Goal: Use online tool/utility: Use online tool/utility

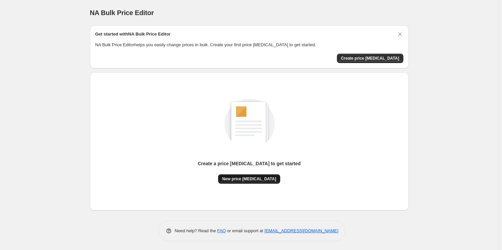
click at [267, 177] on span "New price [MEDICAL_DATA]" at bounding box center [249, 178] width 54 height 5
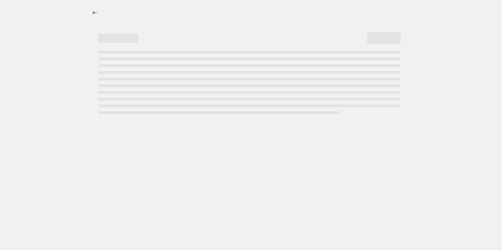
select select "percentage"
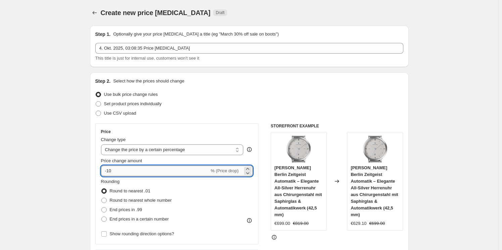
click at [191, 173] on input "-10" at bounding box center [155, 171] width 108 height 11
type input "-1"
type input "-30"
click at [225, 122] on div "Step 2. Select how the prices should change Use bulk price change rules Set pro…" at bounding box center [249, 190] width 308 height 225
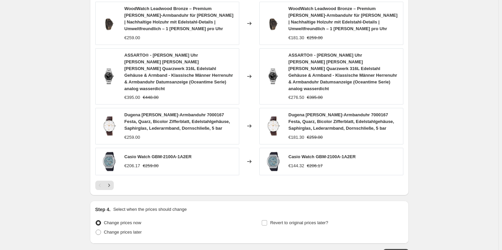
scroll to position [436, 0]
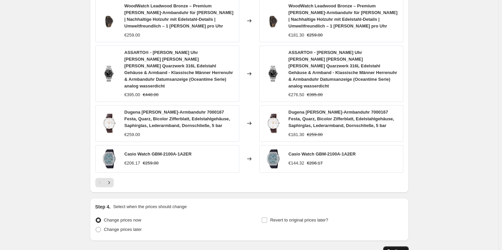
click at [392, 246] on button "Continue" at bounding box center [395, 250] width 25 height 9
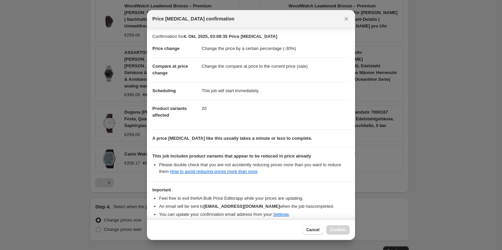
scroll to position [32, 0]
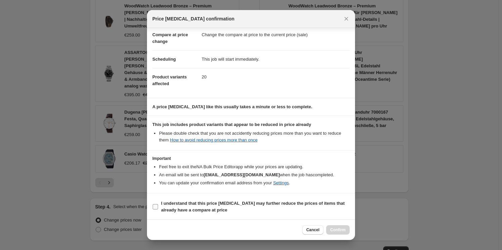
click at [251, 206] on span "I understand that this price change job may further reduce the prices of items …" at bounding box center [255, 206] width 188 height 13
click at [158, 206] on input "I understand that this price change job may further reduce the prices of items …" at bounding box center [155, 206] width 5 height 5
checkbox input "true"
click at [340, 228] on span "Confirm" at bounding box center [337, 229] width 15 height 5
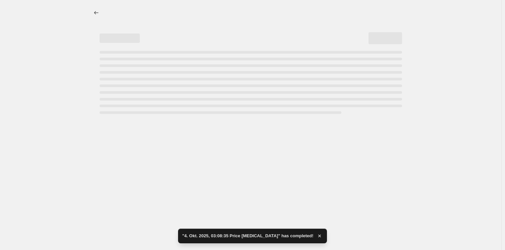
select select "percentage"
